Goal: Entertainment & Leisure: Consume media (video, audio)

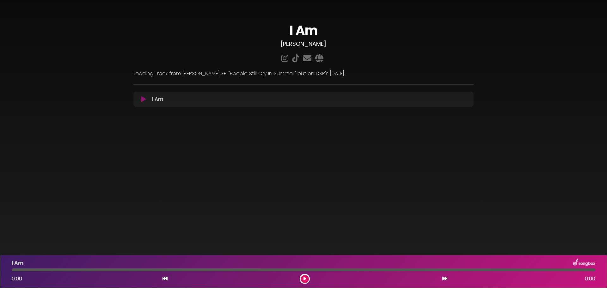
click at [141, 99] on icon at bounding box center [143, 99] width 5 height 6
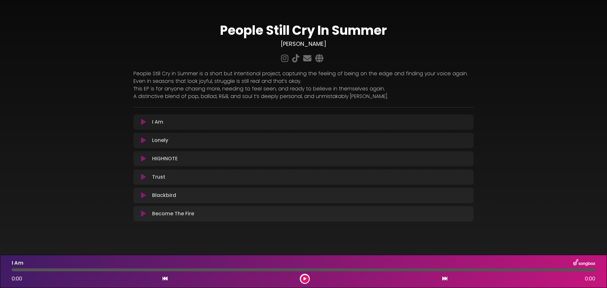
click at [144, 141] on icon at bounding box center [143, 140] width 5 height 6
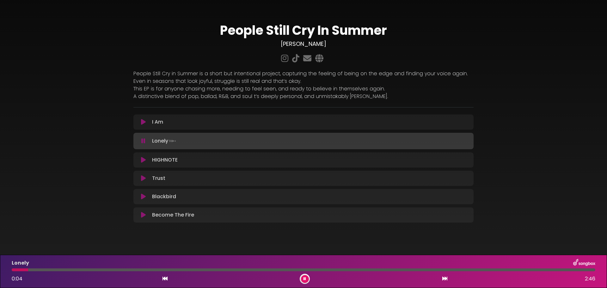
click at [57, 270] on div at bounding box center [304, 269] width 584 height 3
click at [90, 269] on div at bounding box center [304, 269] width 584 height 3
drag, startPoint x: 119, startPoint y: 269, endPoint x: 129, endPoint y: 270, distance: 10.1
click at [119, 269] on div at bounding box center [304, 269] width 584 height 3
click at [159, 270] on div at bounding box center [304, 269] width 584 height 3
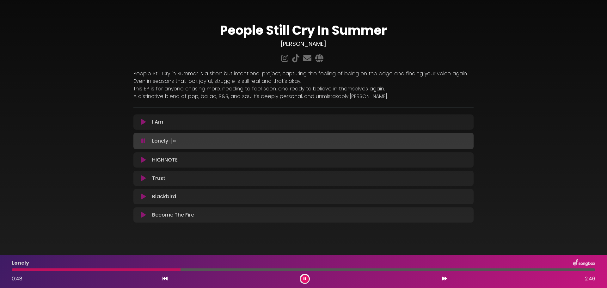
click at [181, 269] on div at bounding box center [304, 269] width 584 height 3
click at [226, 271] on div at bounding box center [304, 269] width 584 height 3
